Goal: Transaction & Acquisition: Purchase product/service

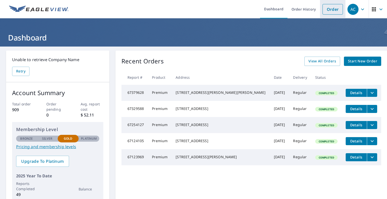
click at [323, 9] on link "Order" at bounding box center [333, 9] width 20 height 11
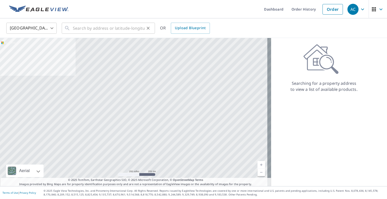
click at [68, 30] on icon at bounding box center [67, 28] width 6 height 6
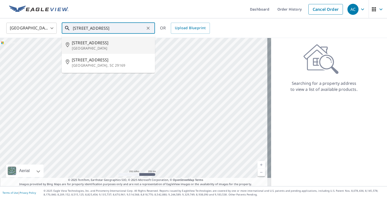
click at [85, 45] on span "[STREET_ADDRESS]" at bounding box center [111, 43] width 79 height 6
type input "[STREET_ADDRESS]"
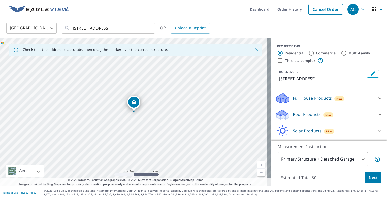
click at [258, 166] on link "Current Level 17, Zoom In" at bounding box center [262, 165] width 8 height 8
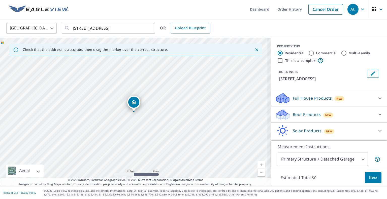
click at [258, 166] on link "Current Level 17, Zoom In" at bounding box center [262, 165] width 8 height 8
click at [258, 166] on link "Current Level 18.536186916803985, Zoom In Disabled" at bounding box center [262, 165] width 8 height 8
click at [258, 166] on link "Current Level 20, Zoom In Disabled" at bounding box center [262, 165] width 8 height 8
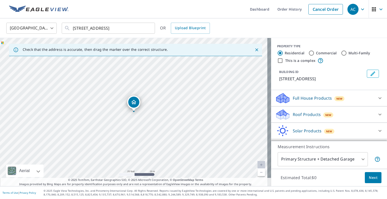
scroll to position [14, 0]
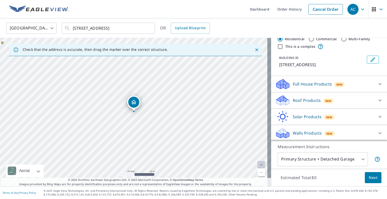
click at [369, 179] on span "Next" at bounding box center [373, 178] width 9 height 6
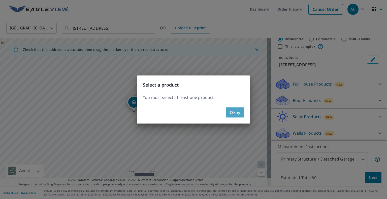
click at [241, 114] on button "Okay" at bounding box center [235, 113] width 18 height 10
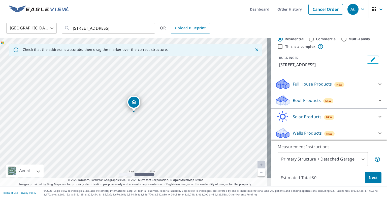
click at [313, 119] on p "Solar Products" at bounding box center [307, 117] width 29 height 6
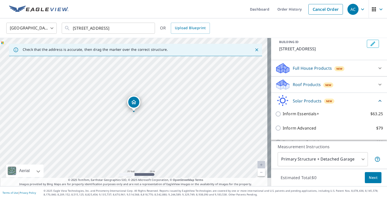
scroll to position [21, 0]
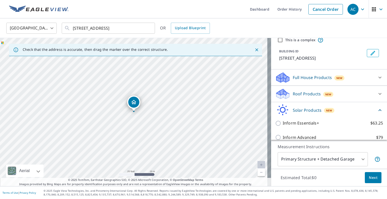
click at [310, 77] on p "Full House Products" at bounding box center [312, 78] width 39 height 6
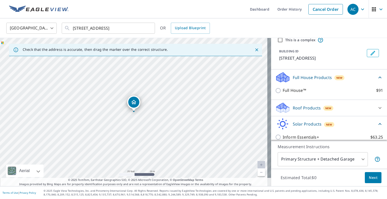
click at [311, 79] on p "Full House Products" at bounding box center [312, 78] width 39 height 6
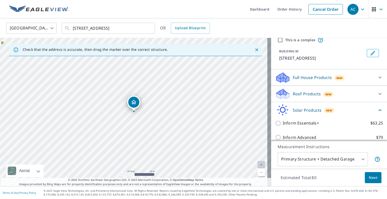
click at [307, 113] on p "Solar Products" at bounding box center [307, 110] width 29 height 6
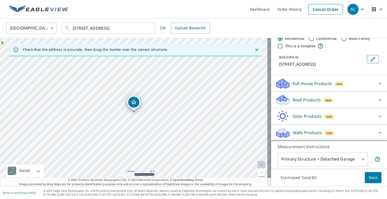
scroll to position [14, 0]
click at [302, 85] on p "Full House Products" at bounding box center [312, 84] width 39 height 6
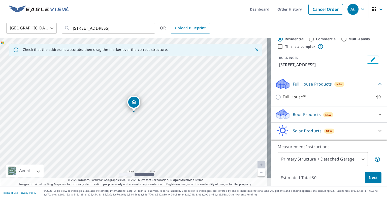
click at [302, 85] on p "Full House Products" at bounding box center [312, 84] width 39 height 6
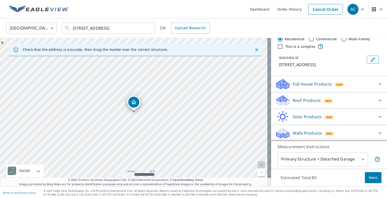
click at [303, 101] on p "Roof Products" at bounding box center [307, 101] width 28 height 6
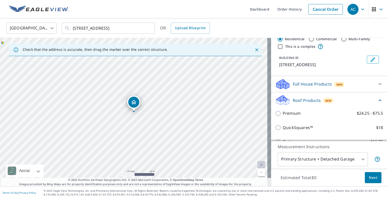
scroll to position [39, 0]
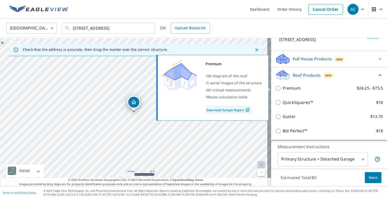
click at [275, 89] on input "Premium $24.25 - $75.5" at bounding box center [279, 88] width 8 height 6
checkbox input "true"
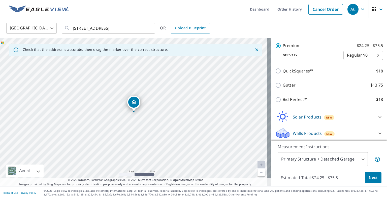
scroll to position [90, 0]
click at [369, 177] on span "Next" at bounding box center [373, 178] width 9 height 6
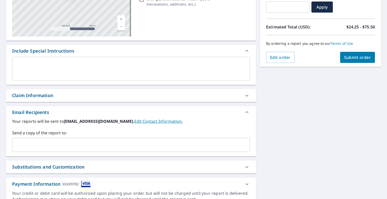
scroll to position [117, 0]
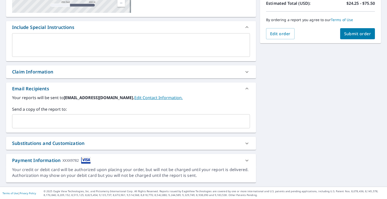
click at [107, 121] on input "text" at bounding box center [127, 122] width 226 height 10
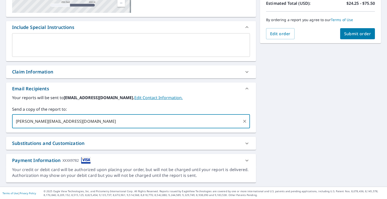
type input "[PERSON_NAME][EMAIL_ADDRESS][DOMAIN_NAME]"
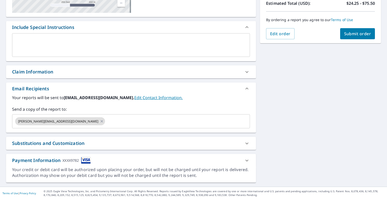
click at [337, 122] on div "[STREET_ADDRESS] A standard road map Aerial A detailed look from above Labels L…" at bounding box center [193, 58] width 387 height 258
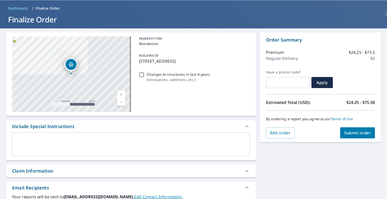
scroll to position [17, 0]
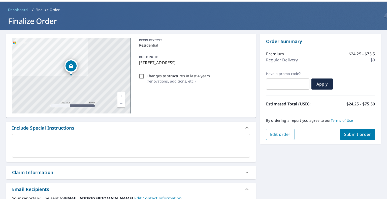
click at [348, 134] on span "Submit order" at bounding box center [357, 135] width 27 height 6
